Goal: Task Accomplishment & Management: Use online tool/utility

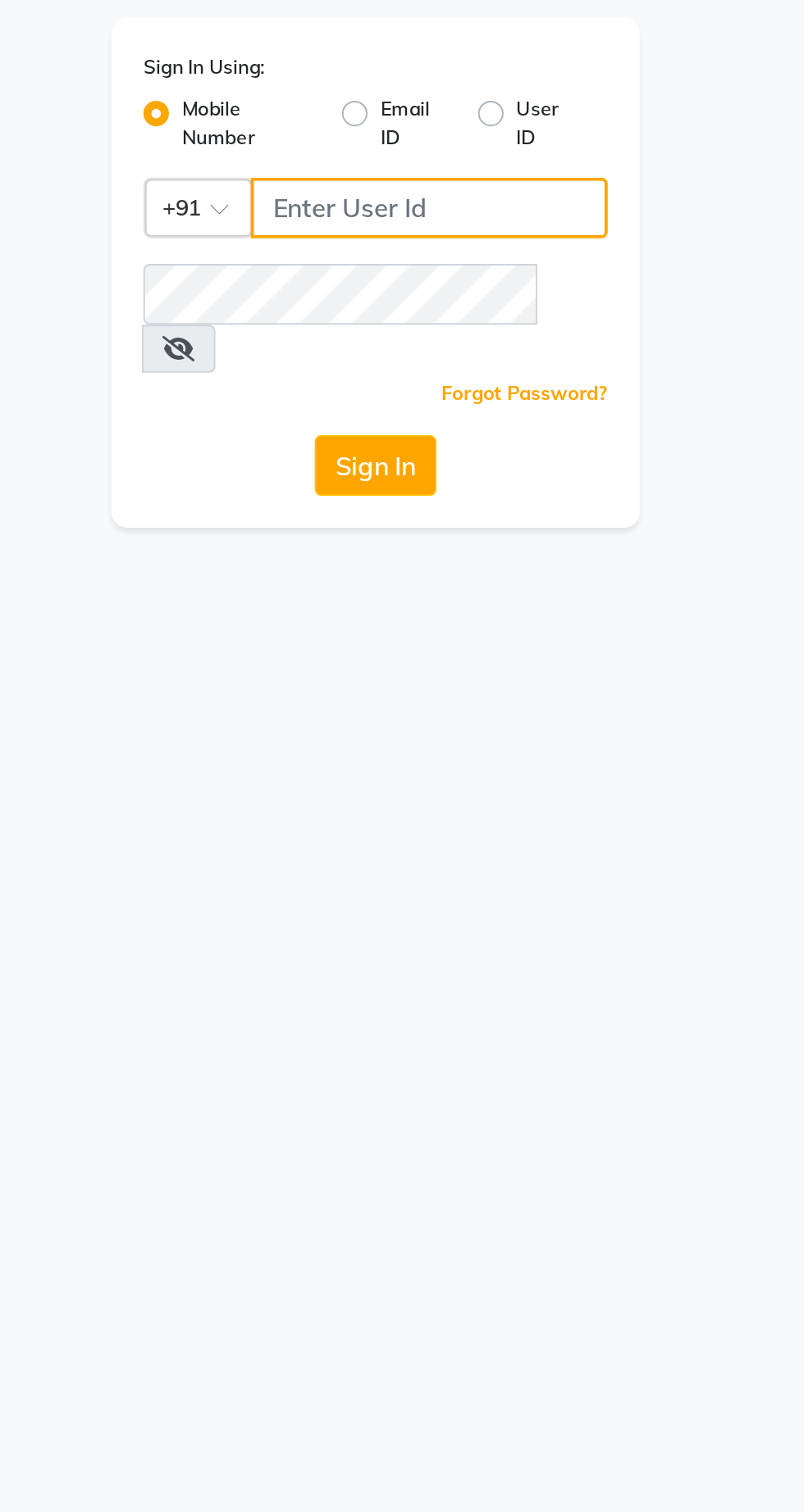
click at [457, 175] on input "Username" at bounding box center [430, 178] width 183 height 31
type input "9081347977"
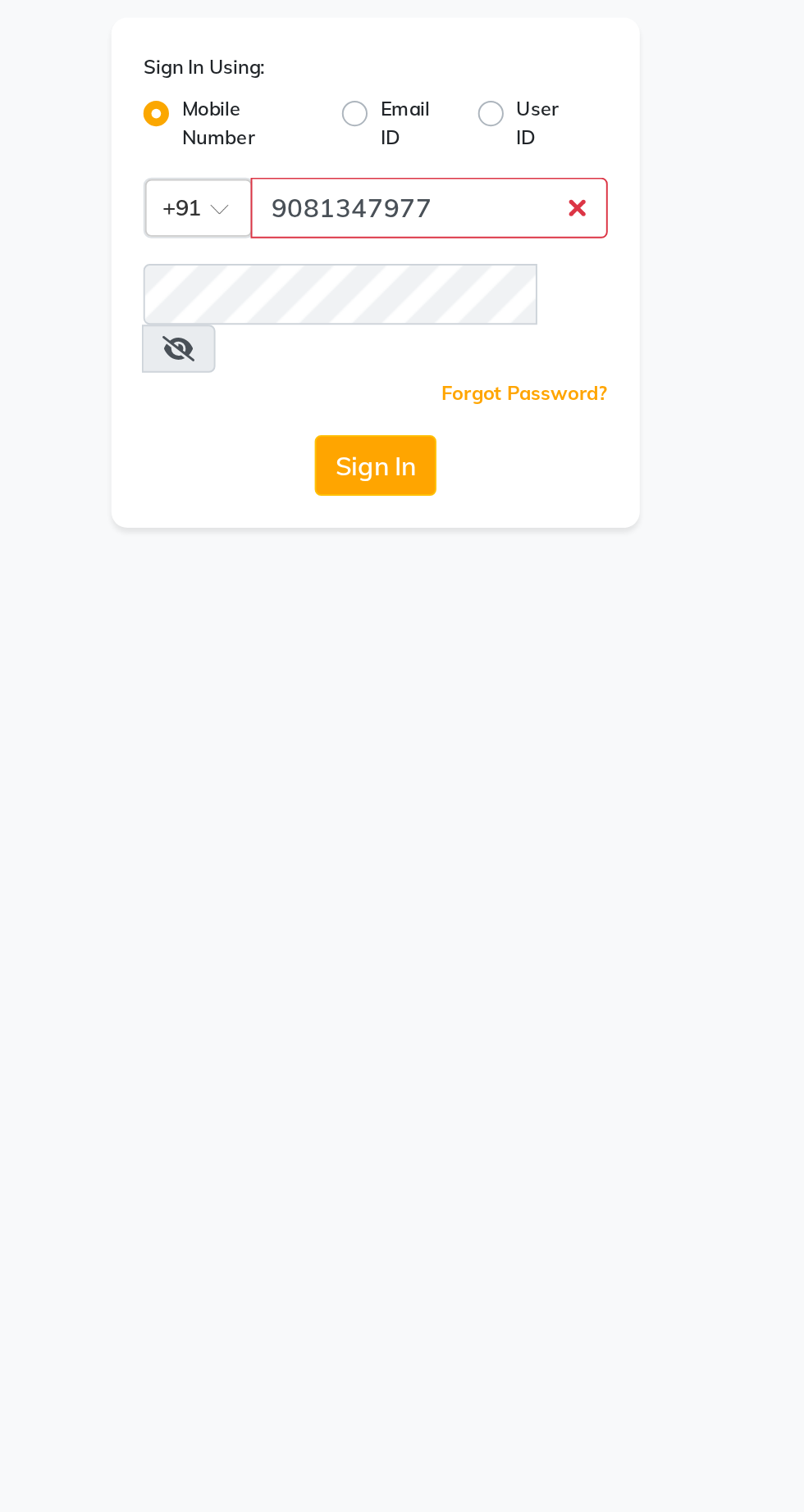
click at [370, 295] on button "Sign In" at bounding box center [402, 310] width 62 height 31
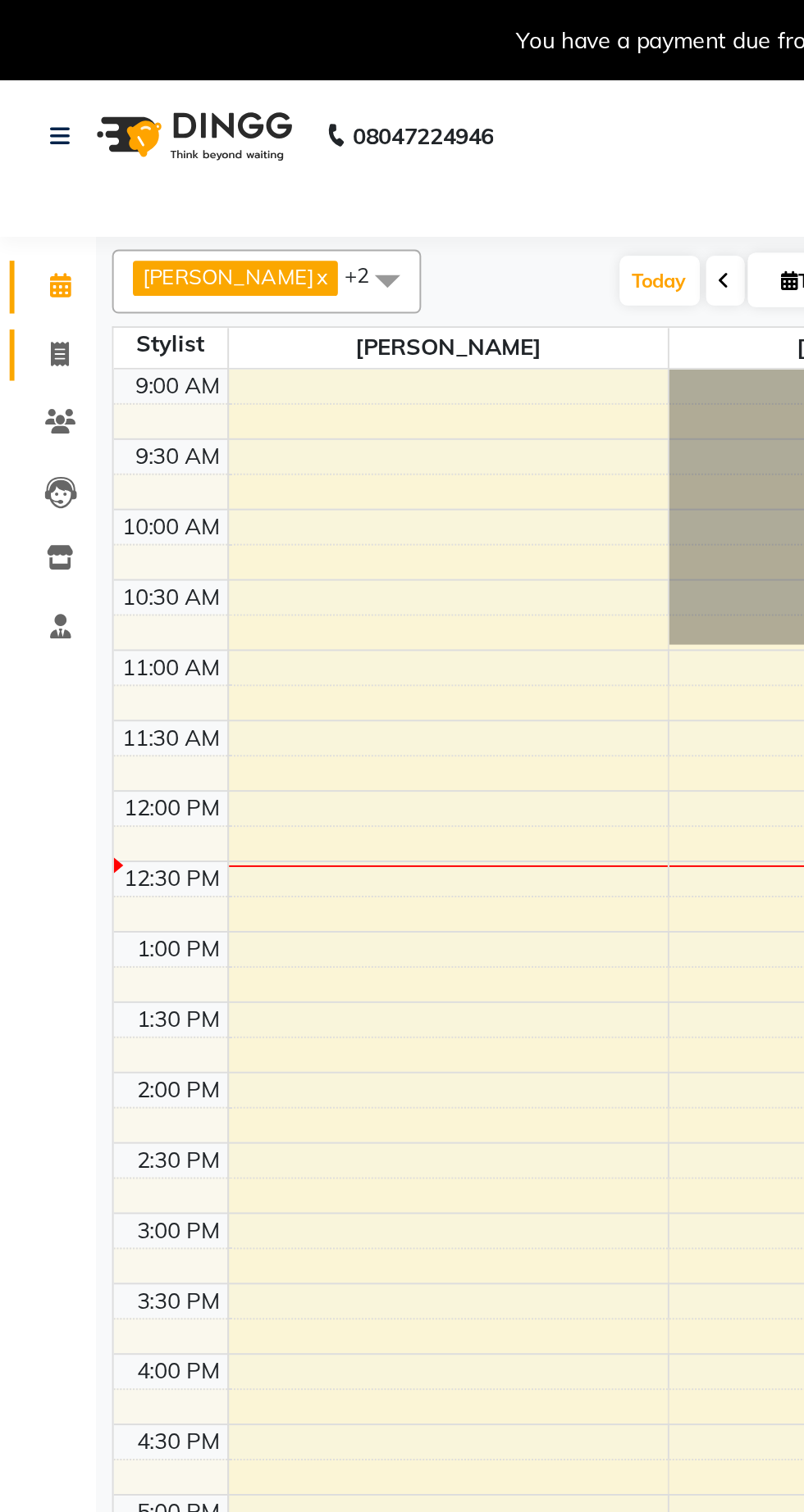
click at [30, 181] on icon at bounding box center [31, 181] width 9 height 12
select select "service"
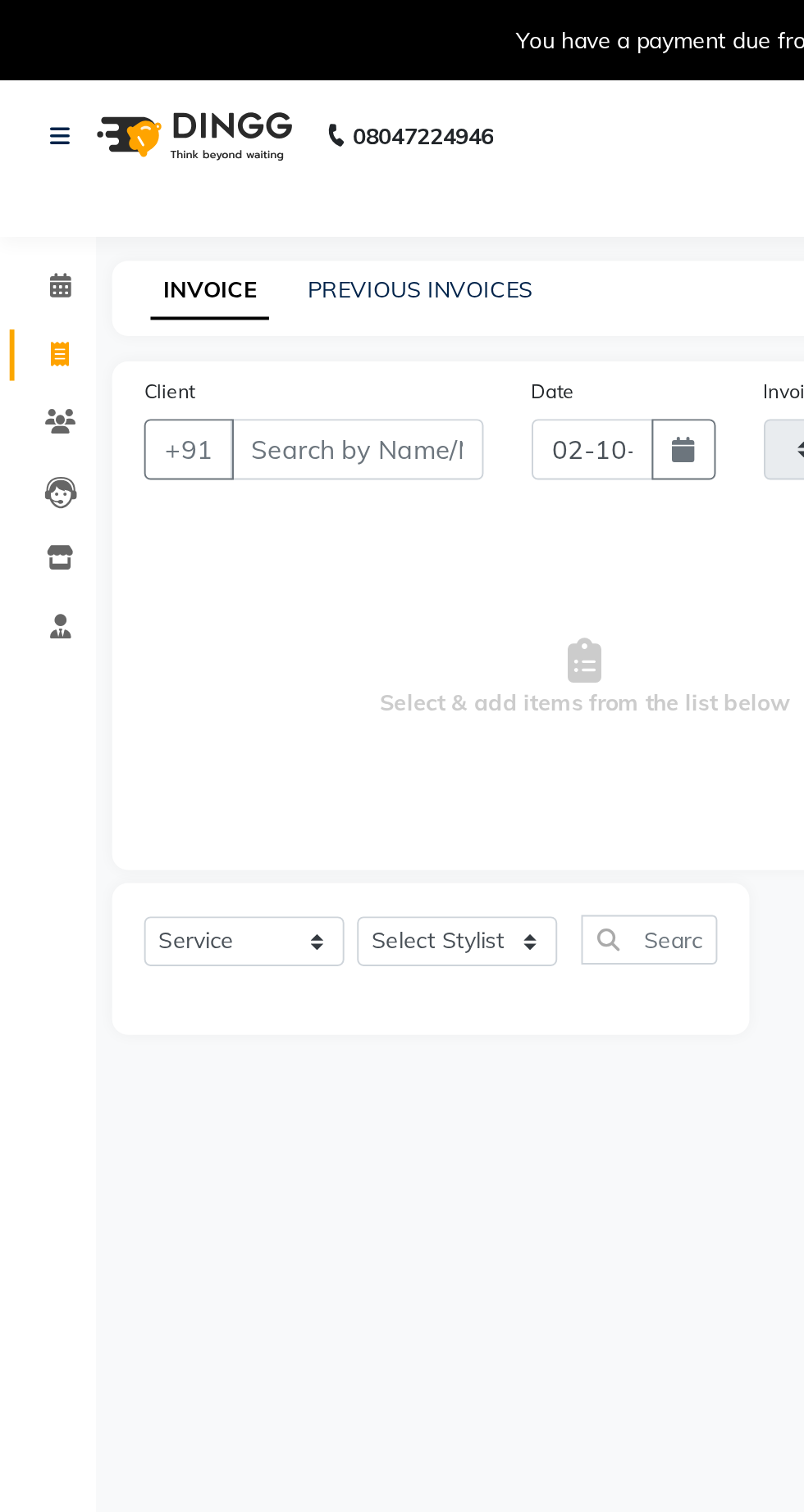
type input "1"
type input "1426"
select select "7307"
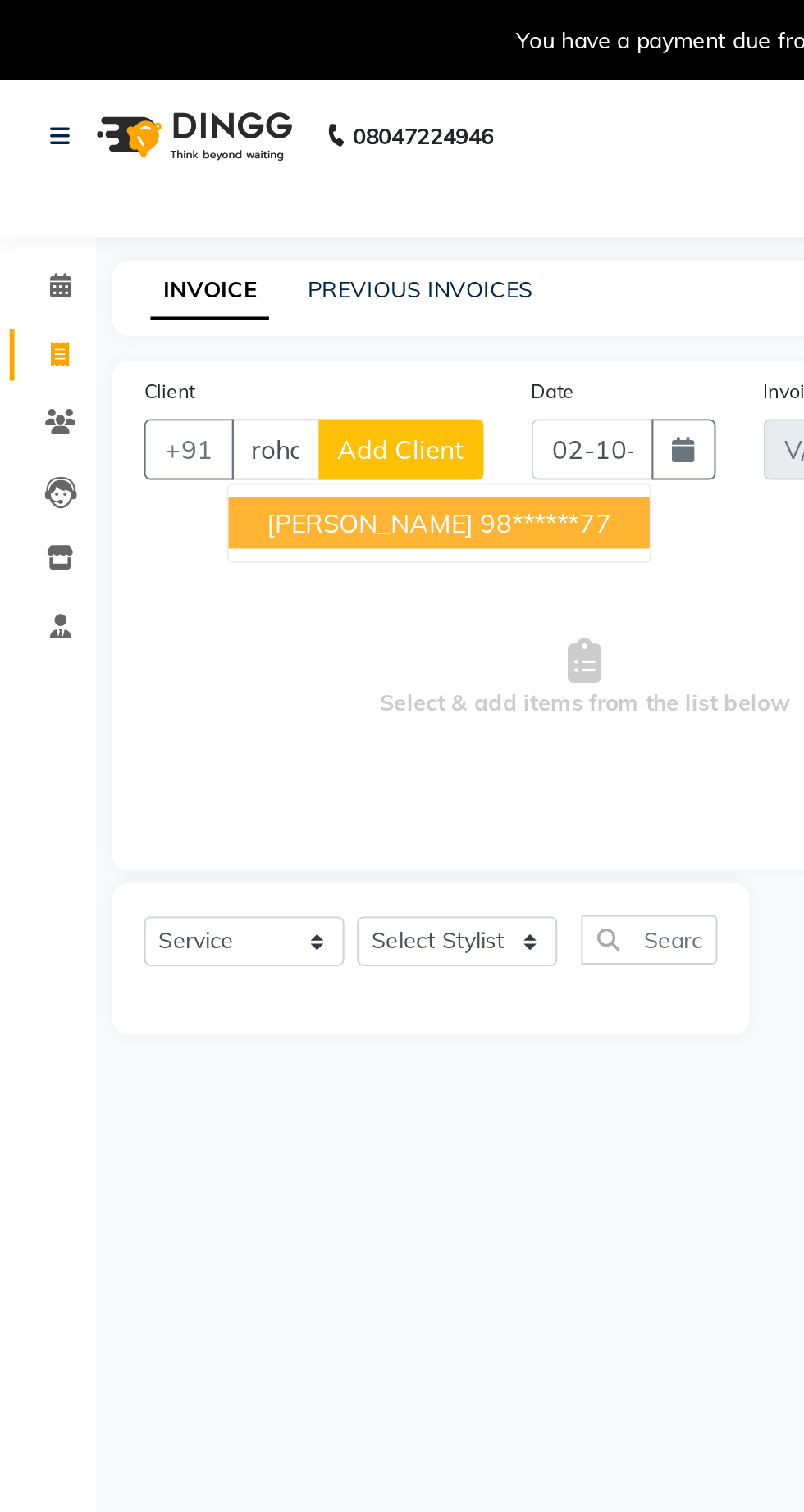
click at [271, 264] on ngb-highlight "98******77" at bounding box center [279, 267] width 67 height 16
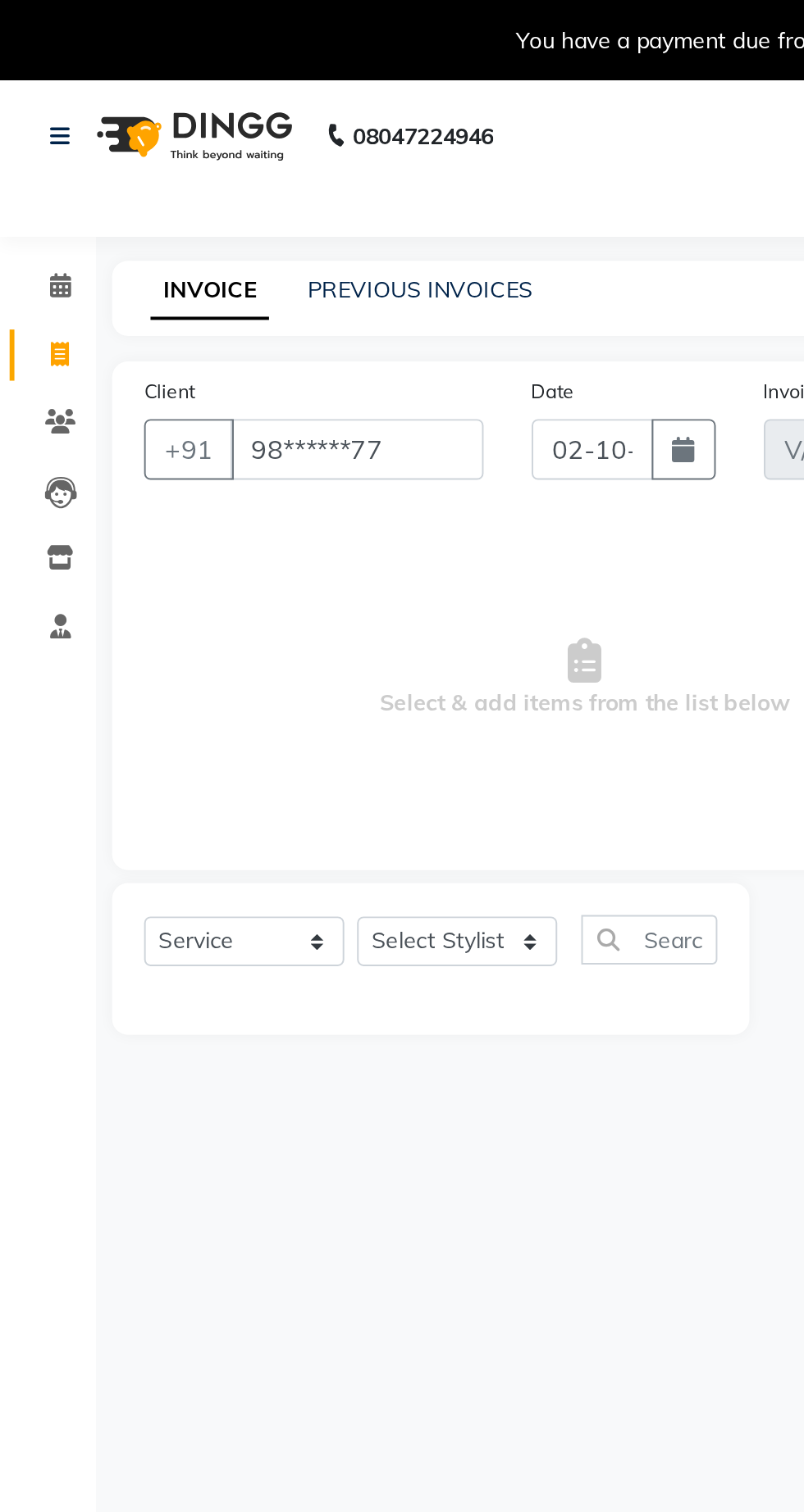
type input "98******77"
click at [244, 481] on select "Select Stylist Abhishek [PERSON_NAME] [PERSON_NAME] [PERSON_NAME] [PERSON_NAME]…" at bounding box center [234, 482] width 102 height 25
select select "62666"
click at [183, 469] on select "Select Stylist Abhishek [PERSON_NAME] [PERSON_NAME] [PERSON_NAME] [PERSON_NAME]…" at bounding box center [234, 482] width 102 height 25
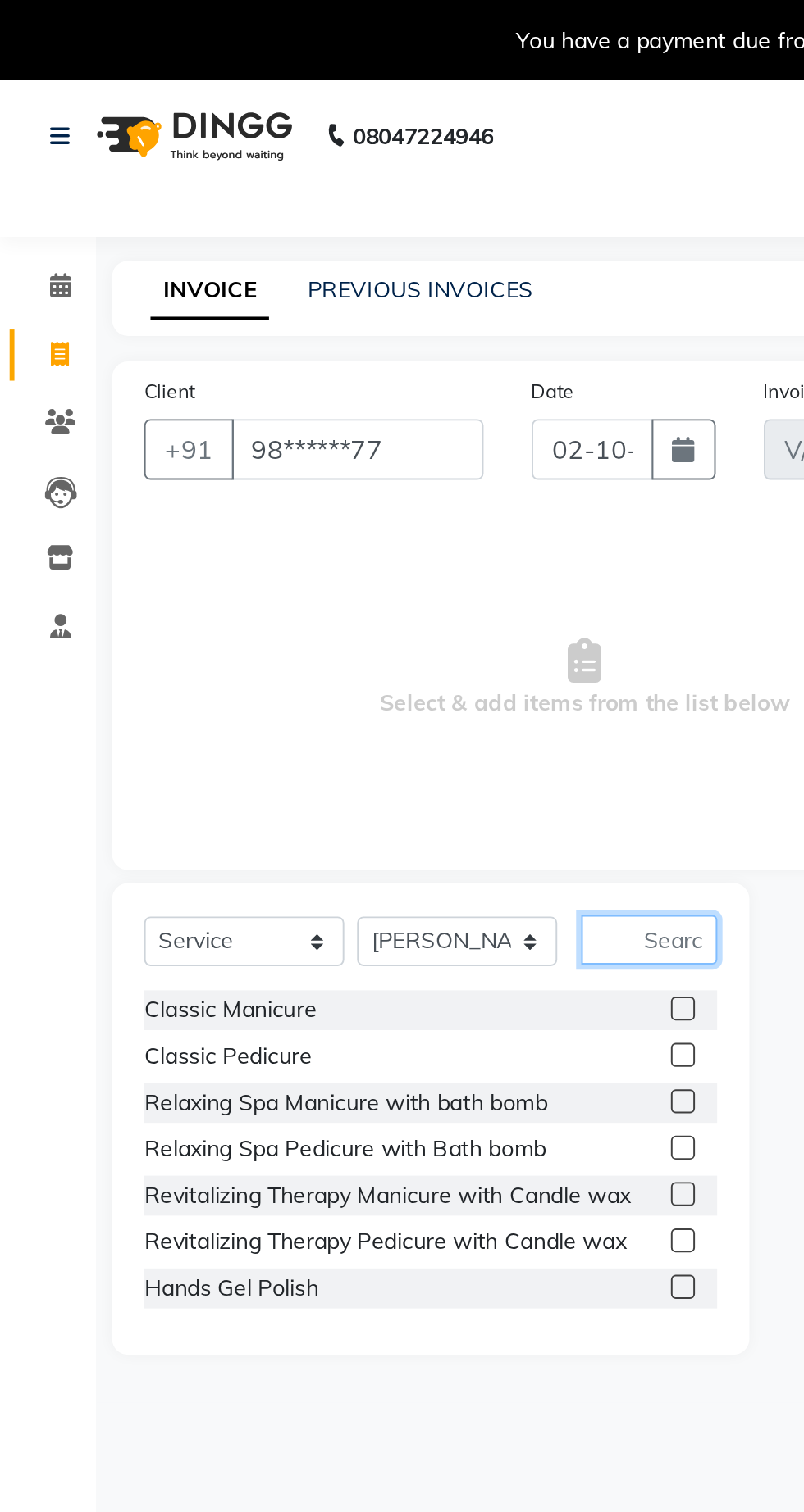
click at [349, 475] on input "text" at bounding box center [333, 481] width 70 height 25
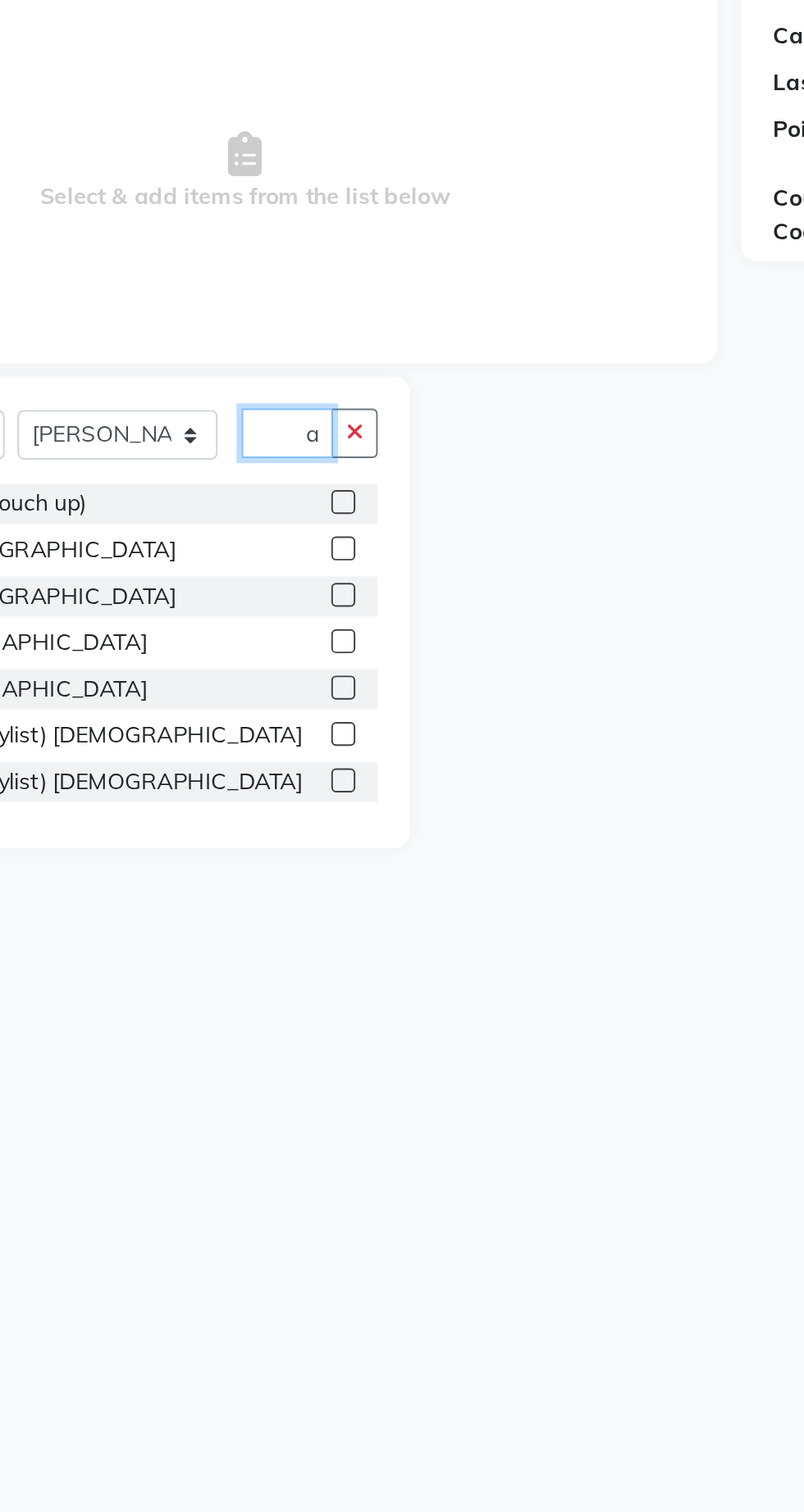
scroll to position [0, 12]
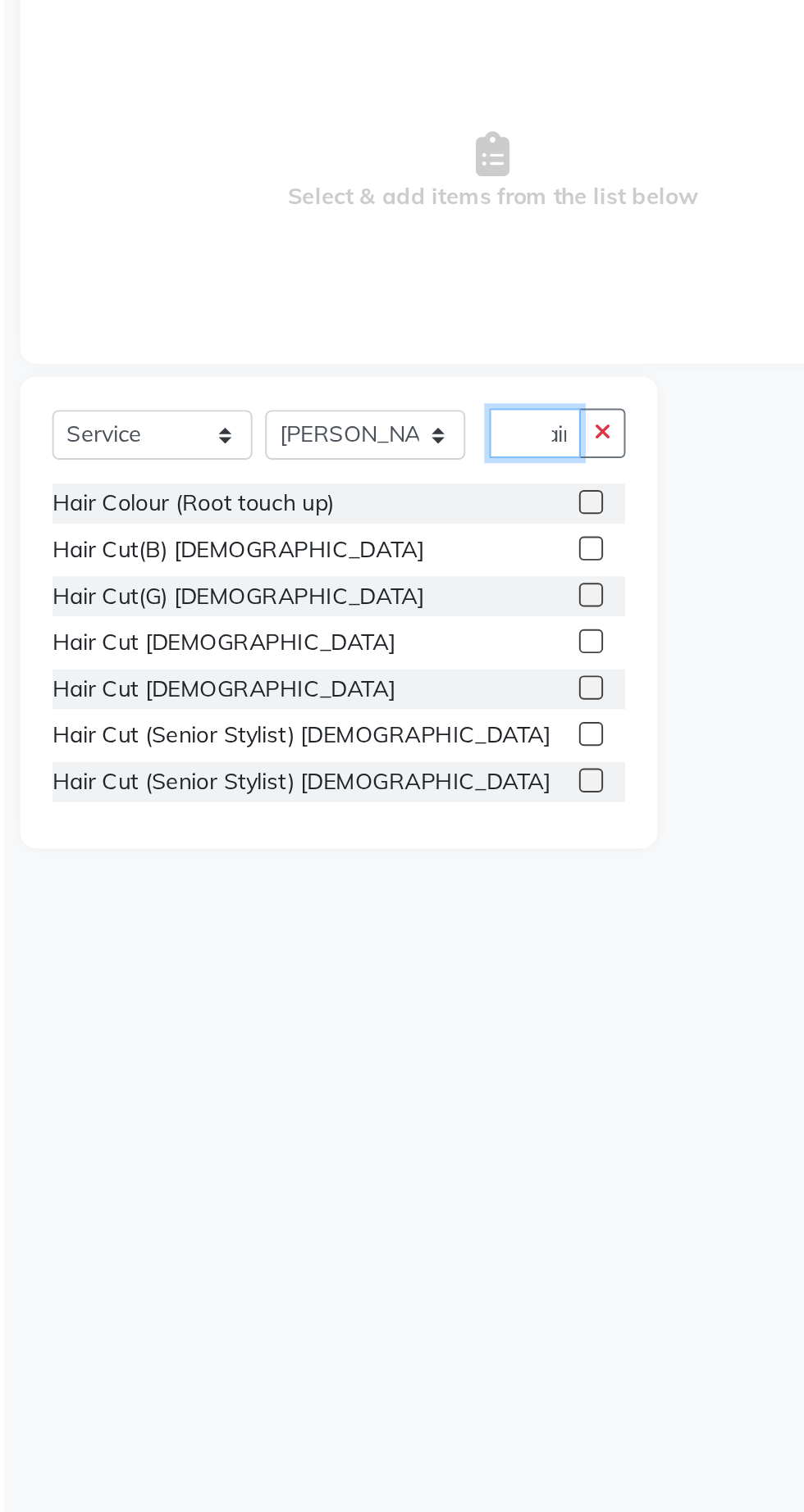
type input "Hair"
click at [348, 587] on label at bounding box center [350, 587] width 12 height 12
click at [348, 587] on input "checkbox" at bounding box center [349, 588] width 10 height 10
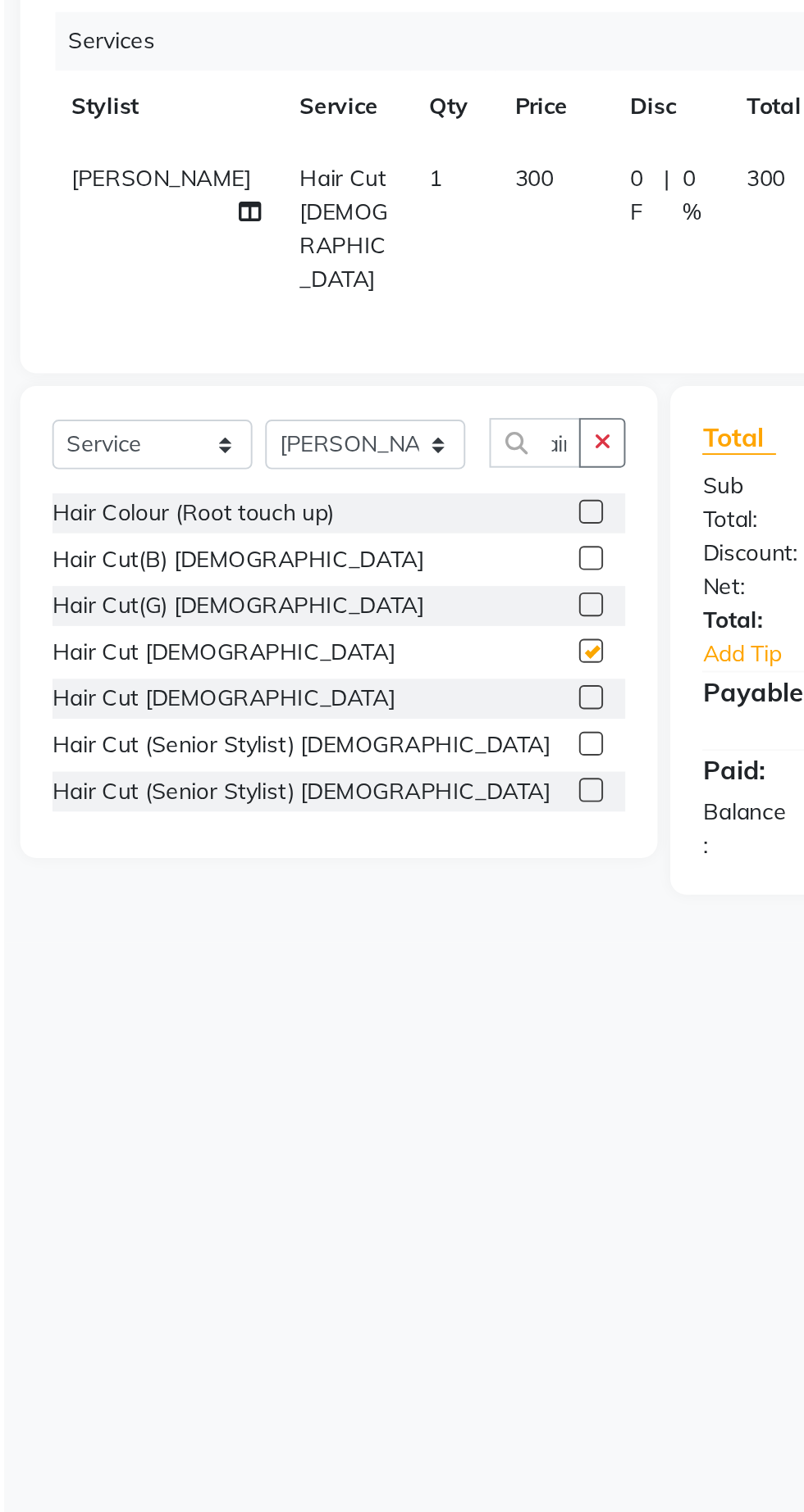
checkbox input "false"
click at [310, 357] on td "300" at bounding box center [331, 377] width 59 height 89
select select "62666"
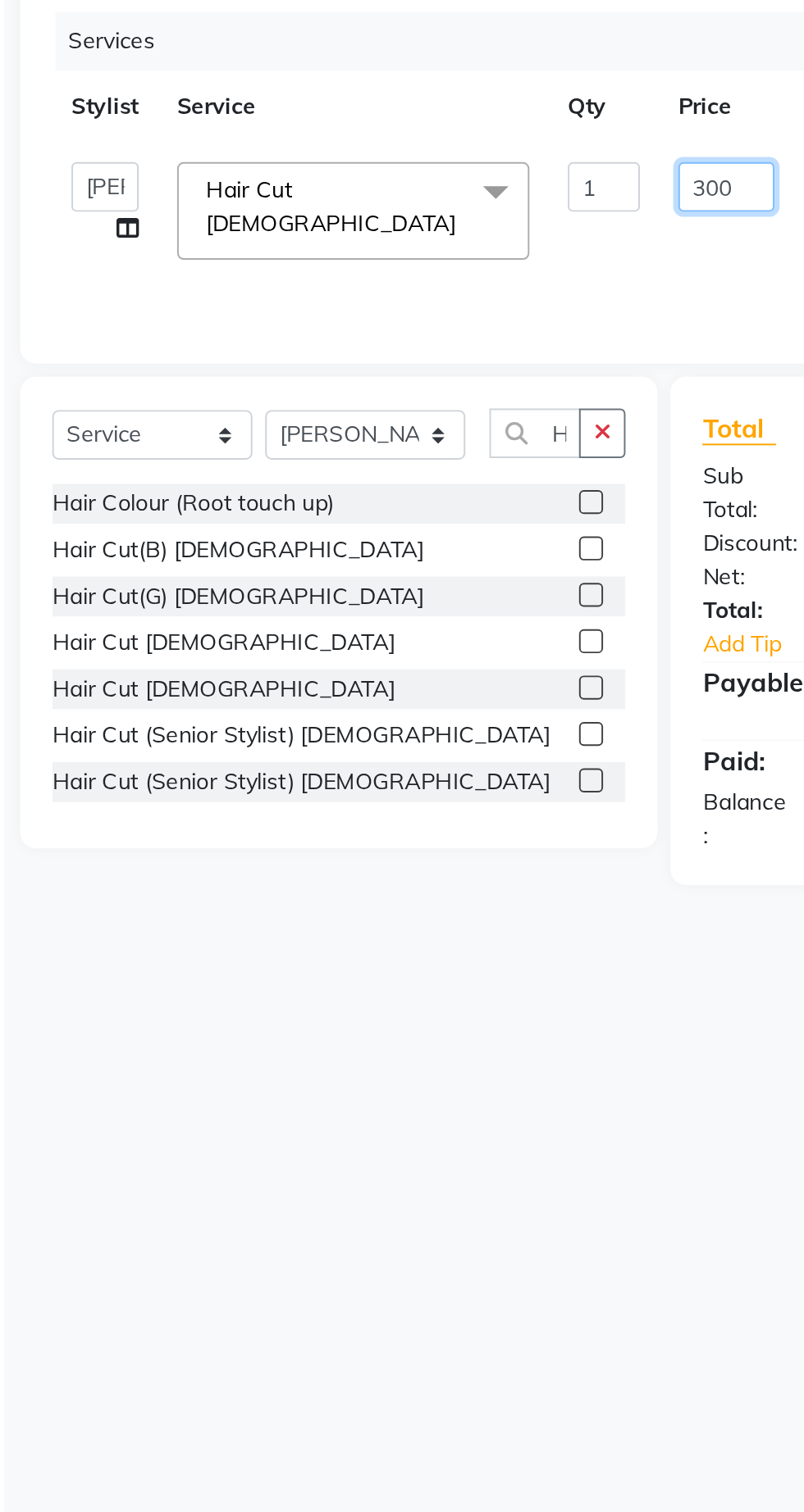
click at [420, 351] on input "300" at bounding box center [419, 355] width 49 height 25
type input "3"
type input "250"
click at [405, 390] on div "Services Stylist Service Qty Price Disc Total Action Abhishek [PERSON_NAME] [PE…" at bounding box center [299, 348] width 451 height 164
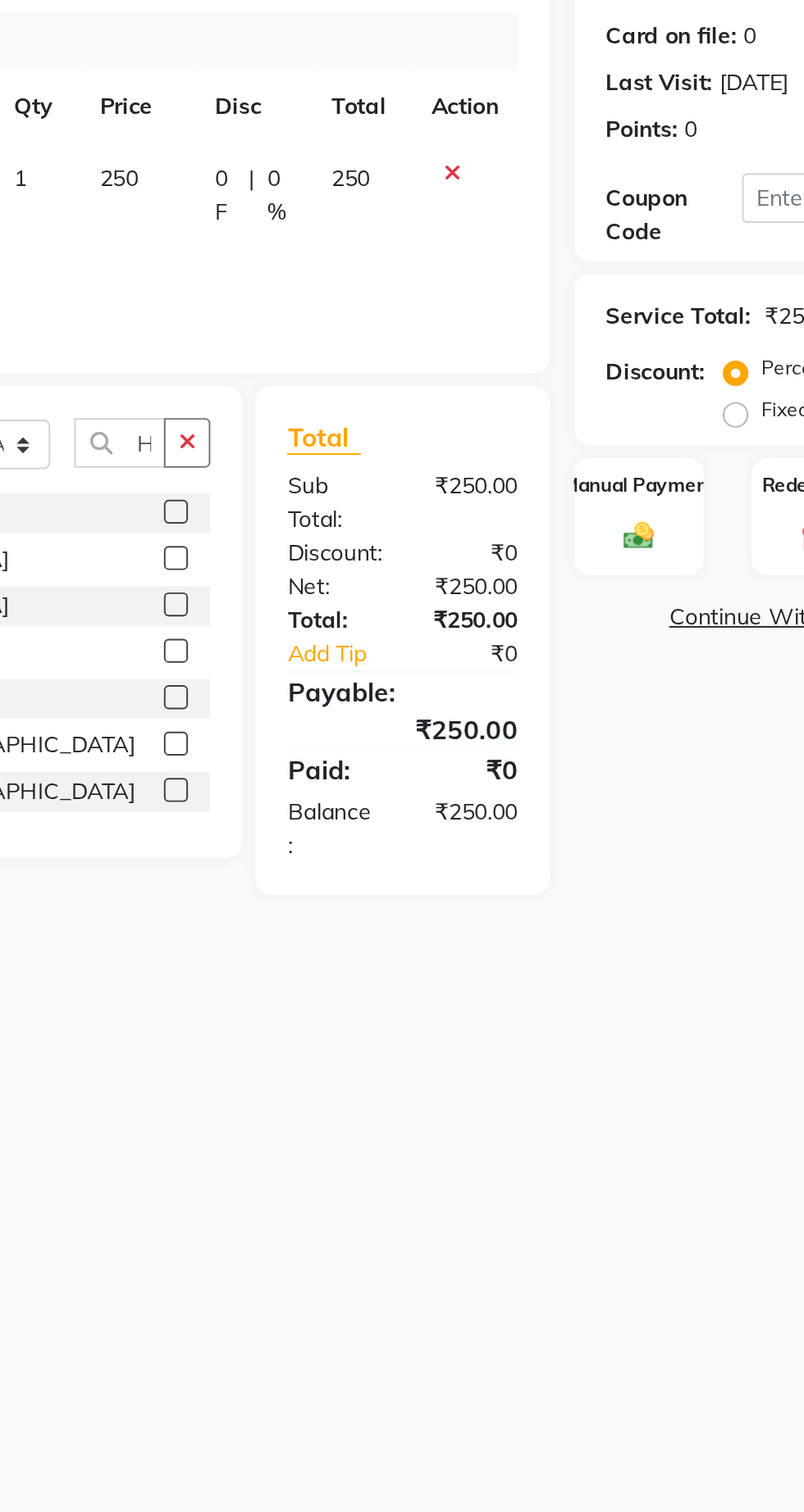
click at [577, 543] on img at bounding box center [587, 534] width 26 height 18
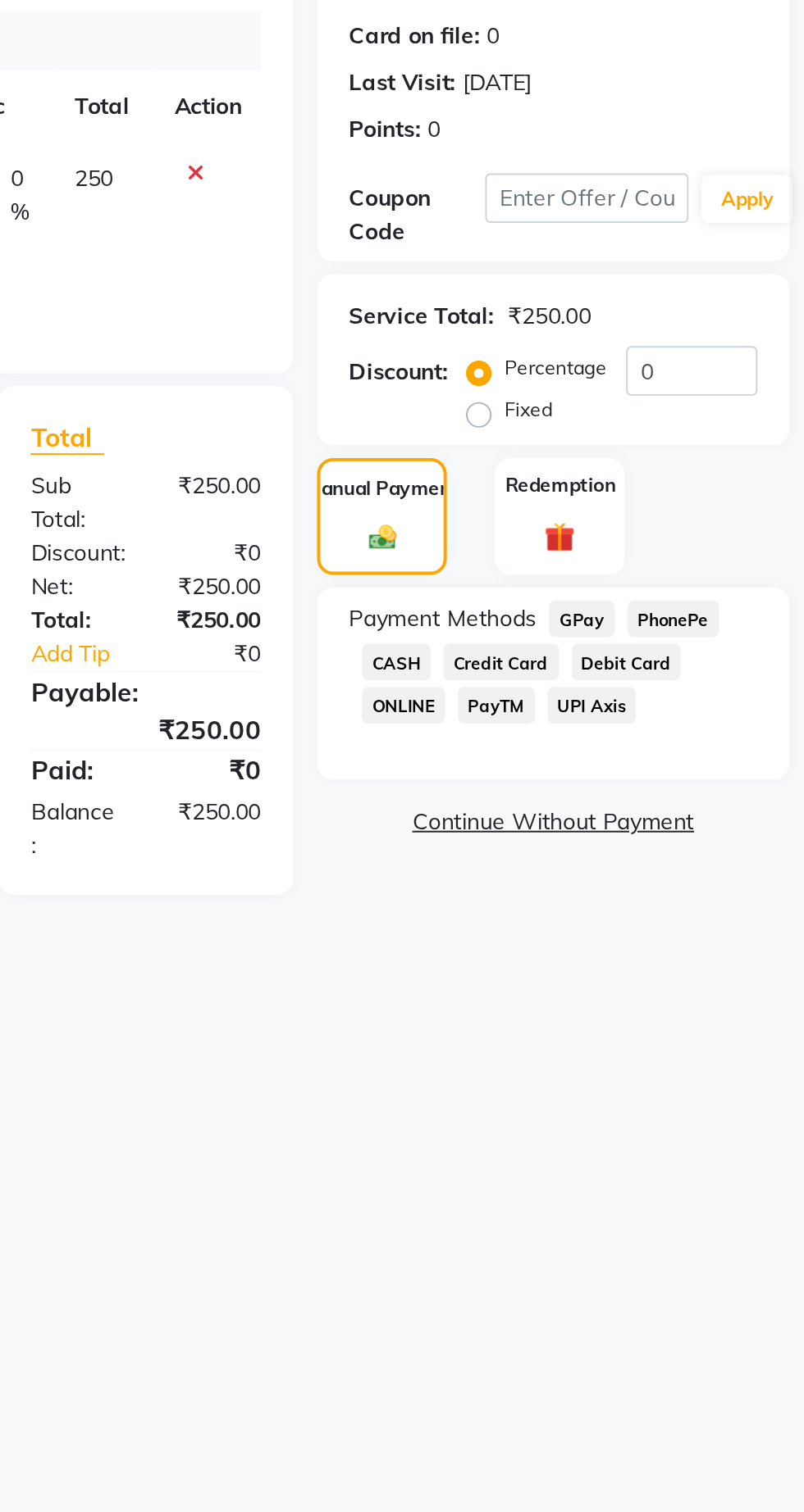
click at [685, 578] on span "GPay" at bounding box center [690, 577] width 34 height 19
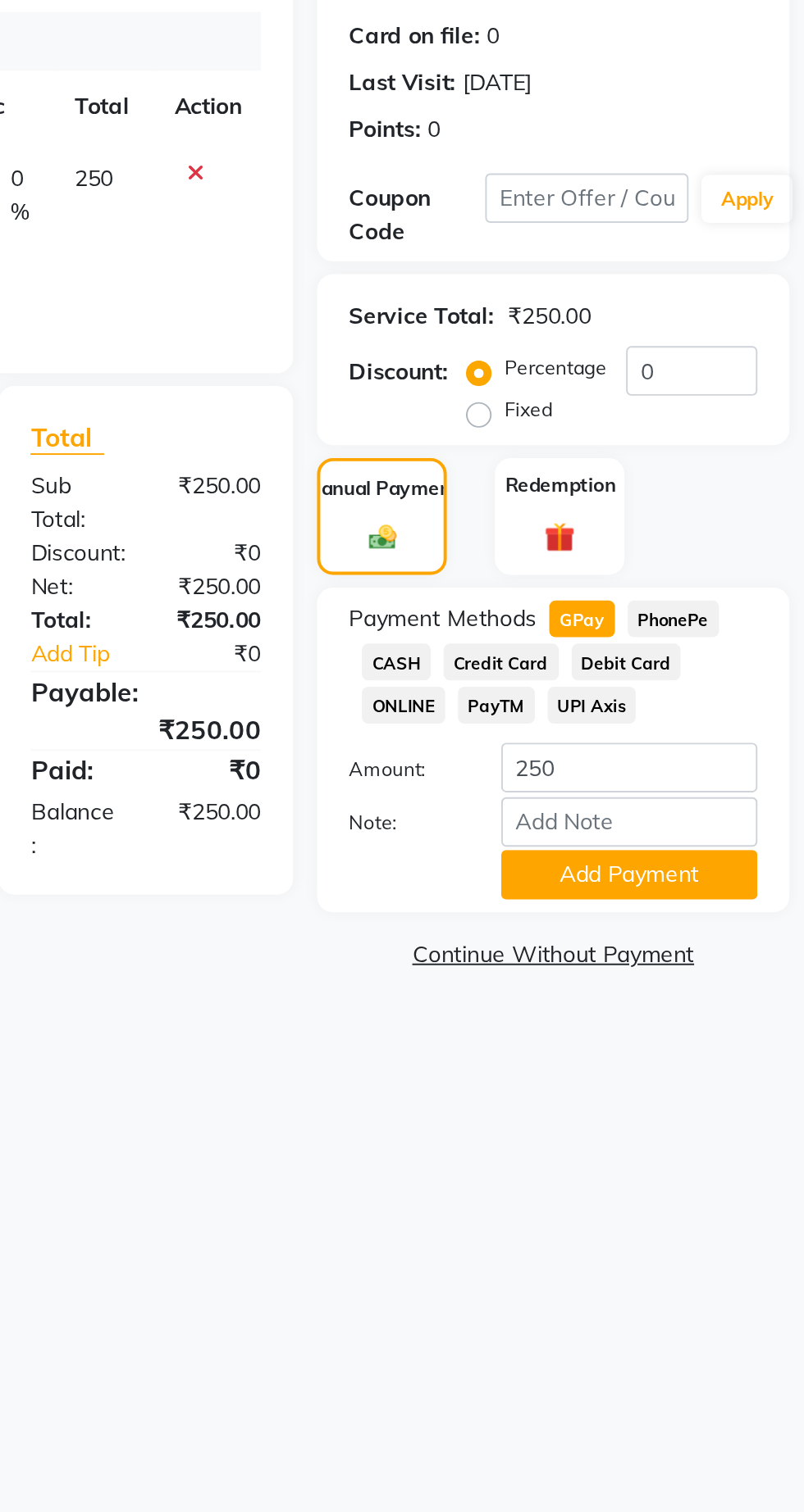
click at [742, 705] on button "Add Payment" at bounding box center [713, 707] width 131 height 25
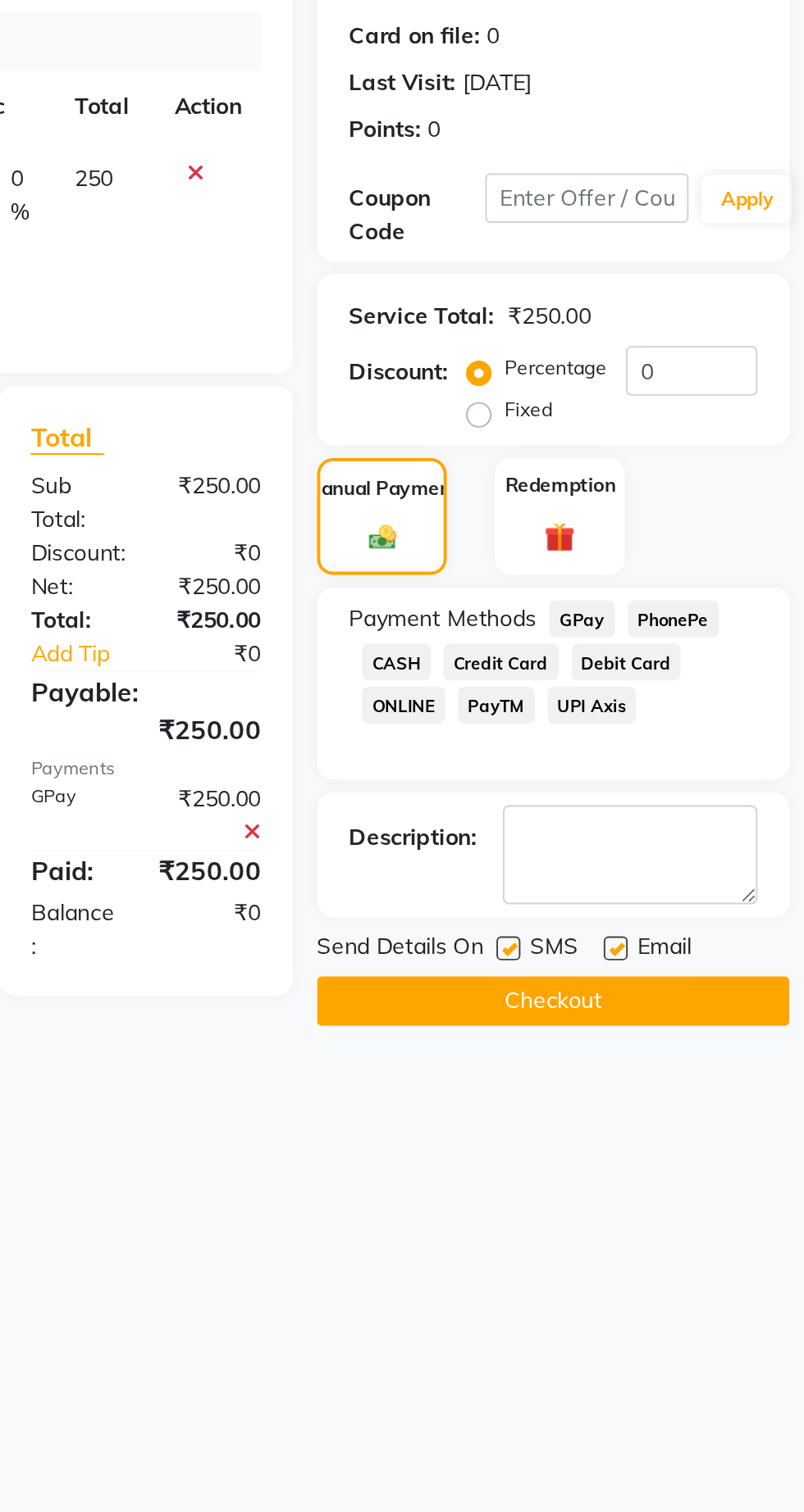
click at [726, 771] on button "Checkout" at bounding box center [675, 773] width 242 height 25
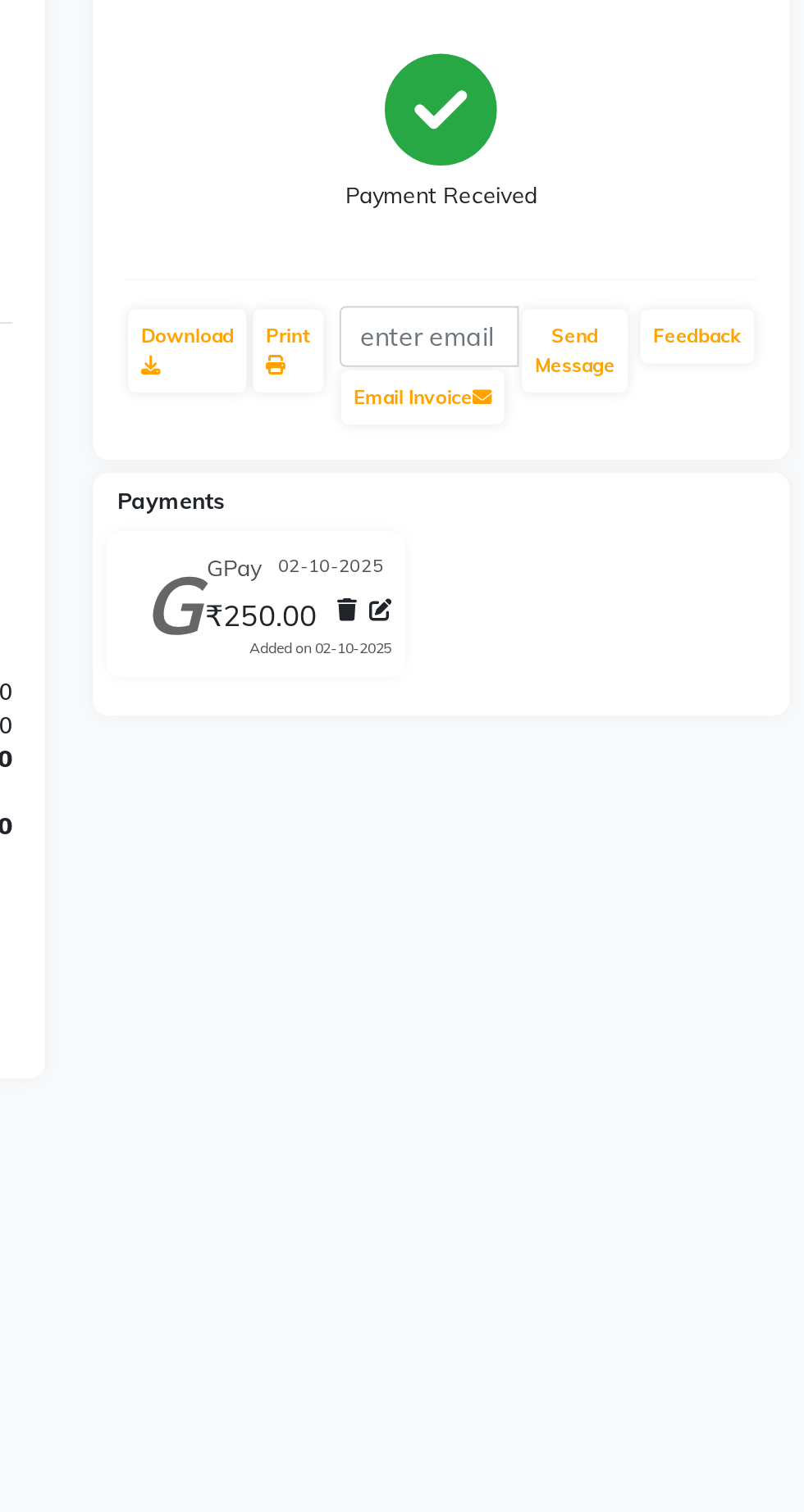
select select "7307"
select select "service"
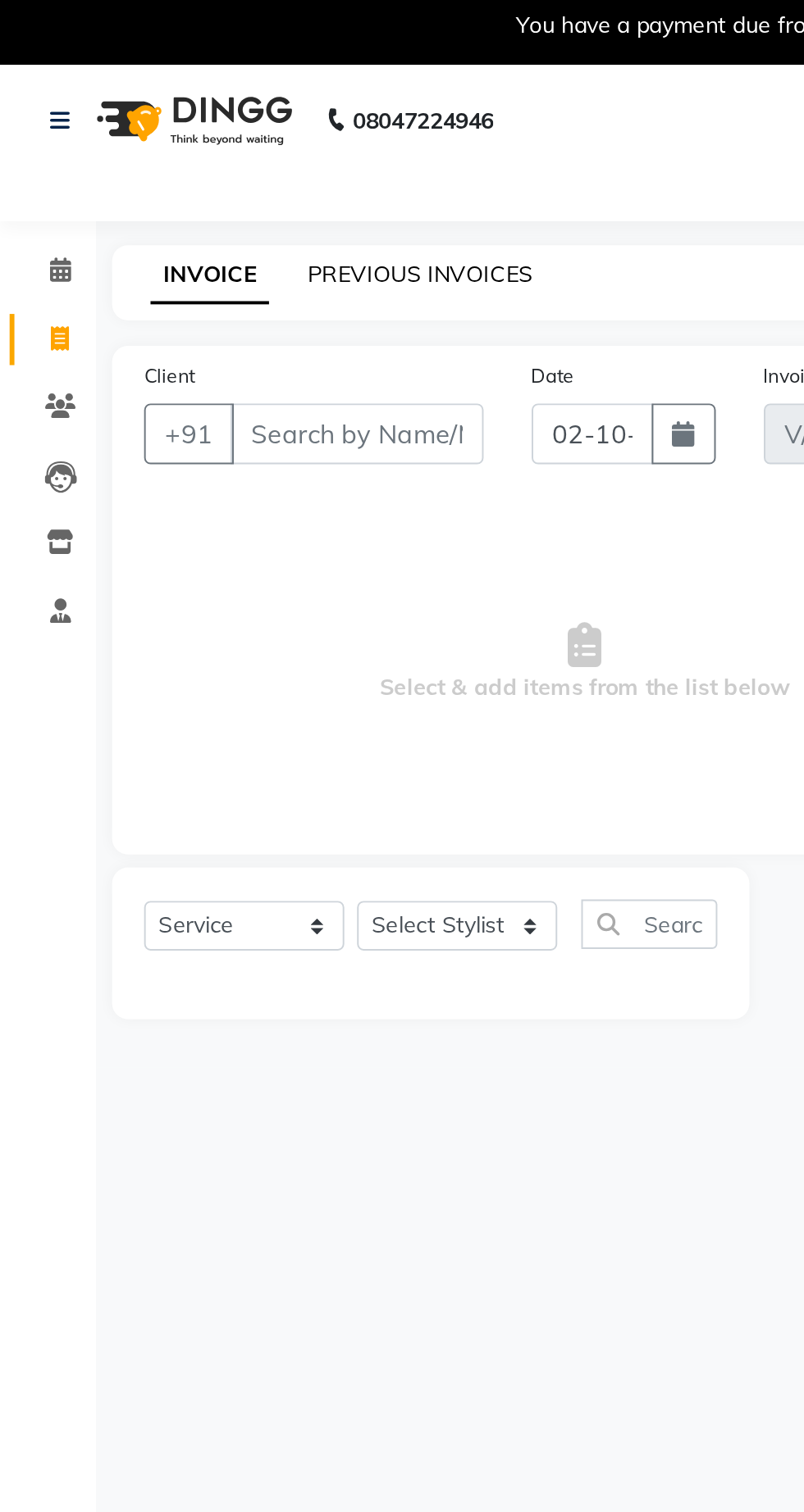
click at [259, 152] on link "PREVIOUS INVOICES" at bounding box center [215, 148] width 115 height 15
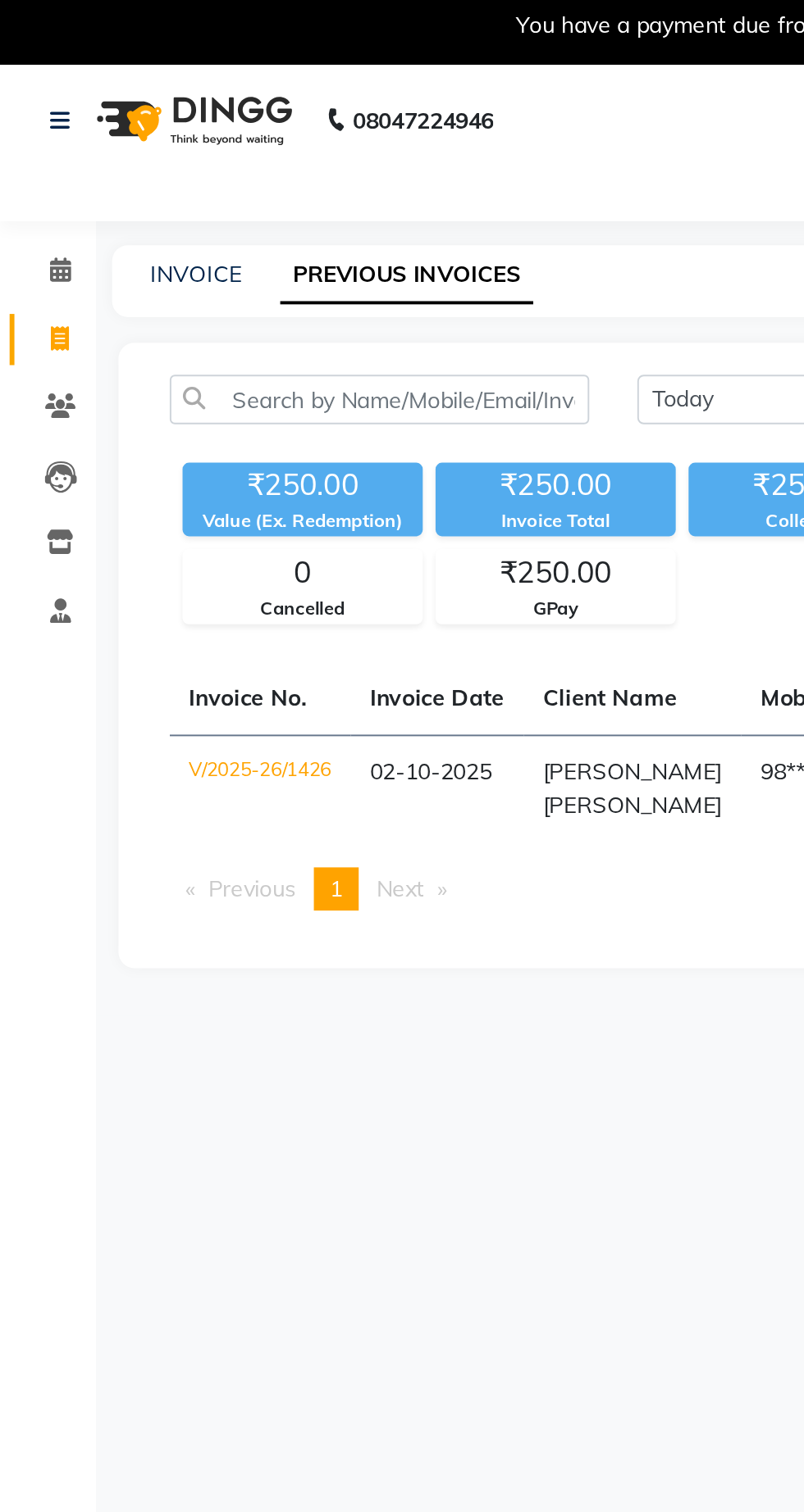
select select "service"
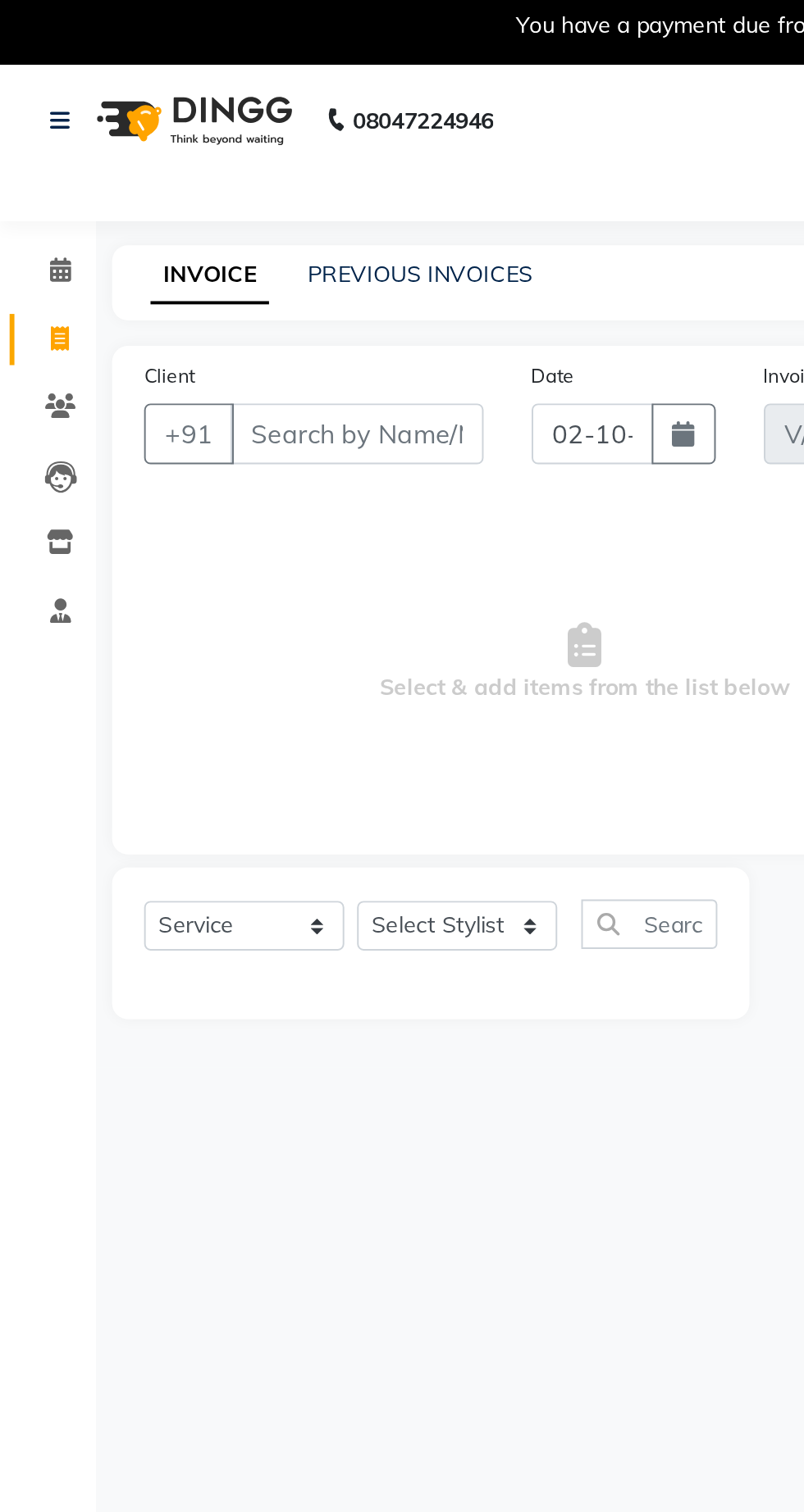
select select "7307"
type input "1427"
